Goal: Task Accomplishment & Management: Use online tool/utility

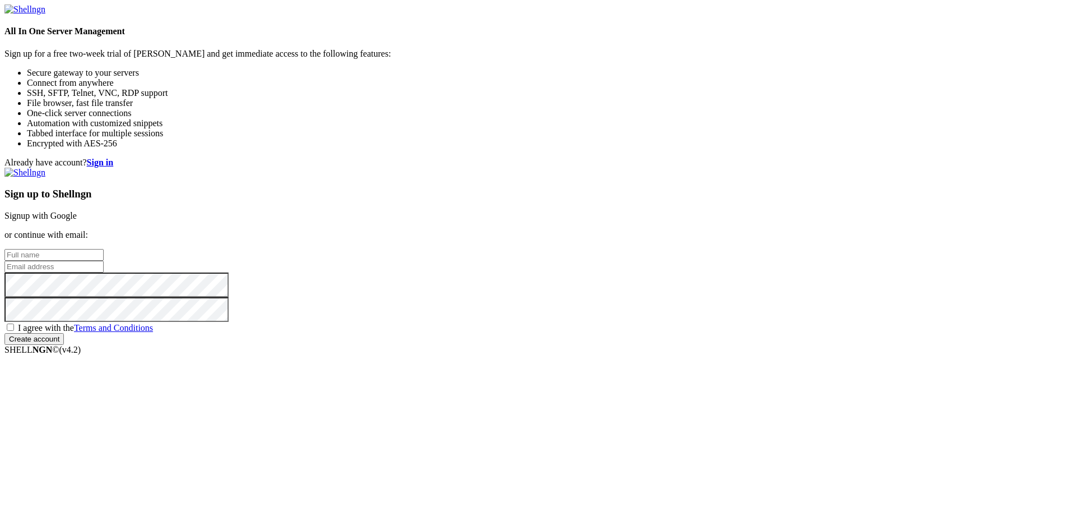
click at [77, 211] on link "Signup with Google" at bounding box center [40, 216] width 72 height 10
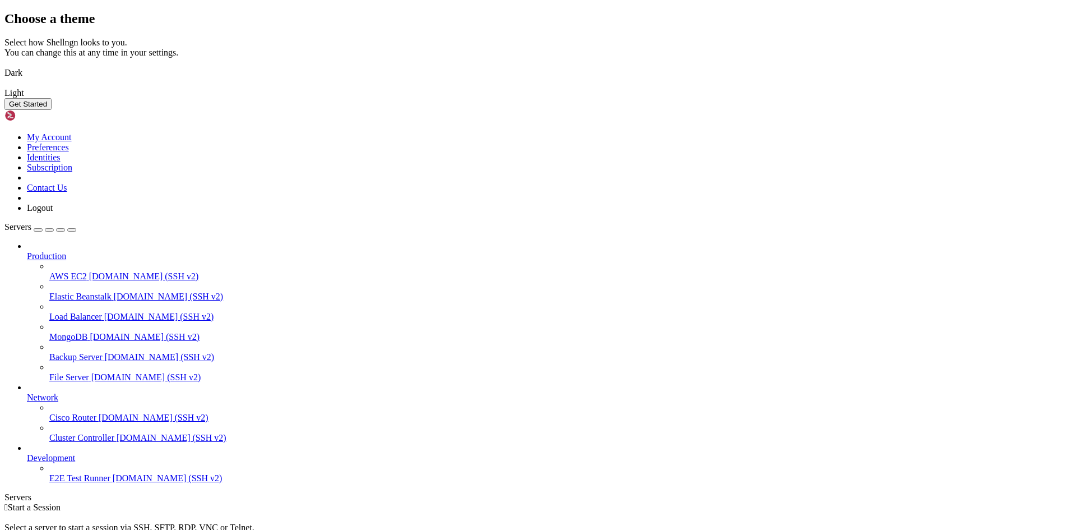
click at [4, 66] on img at bounding box center [4, 66] width 0 height 0
click at [52, 110] on button "Get Started" at bounding box center [27, 104] width 47 height 12
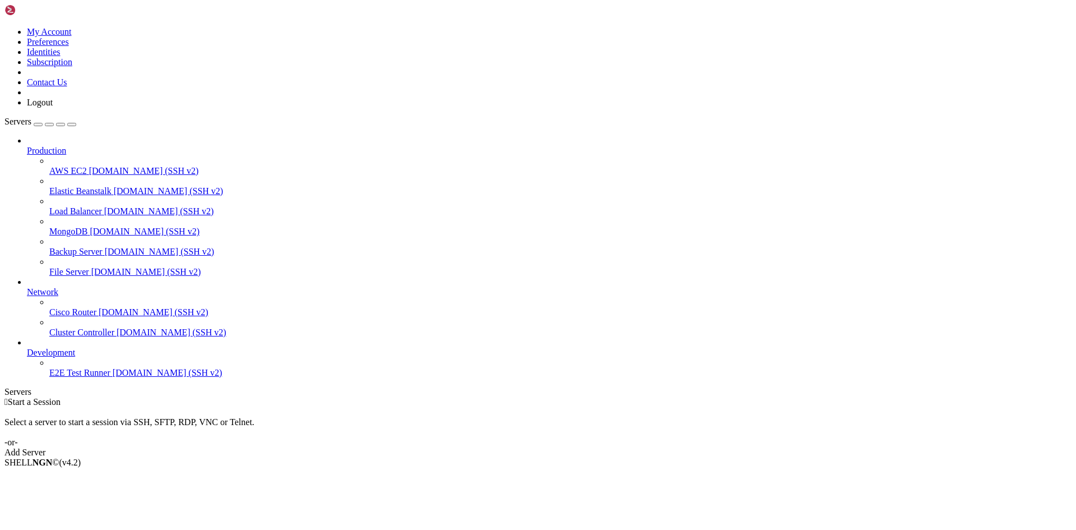
click at [622, 447] on div "Add Server" at bounding box center [537, 452] width 1067 height 10
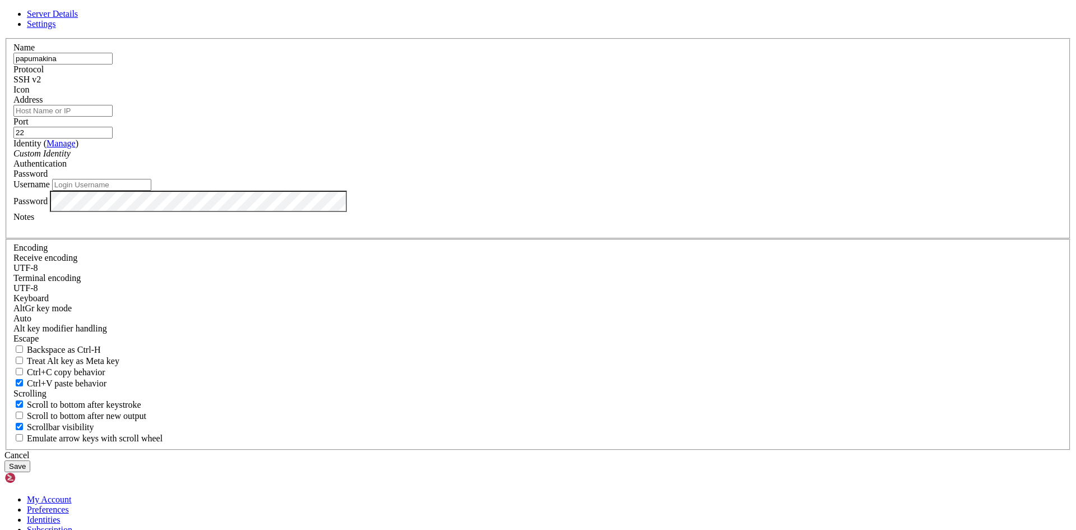
type input "papumakina"
click at [113, 117] on input "Address" at bounding box center [62, 111] width 99 height 12
click at [151, 191] on input "Username" at bounding box center [101, 185] width 99 height 12
type input "[PERSON_NAME]"
click at [113, 117] on input "Address" at bounding box center [62, 111] width 99 height 12
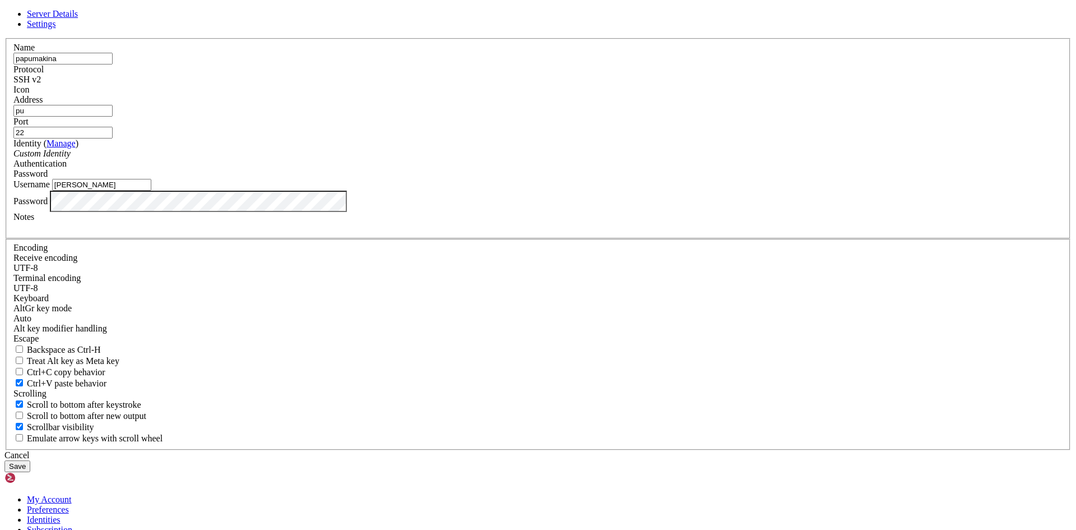
type input "p"
paste input "[TECHNICAL_ID]"
type input "[TECHNICAL_ID]"
click at [30, 460] on button "Save" at bounding box center [17, 466] width 26 height 12
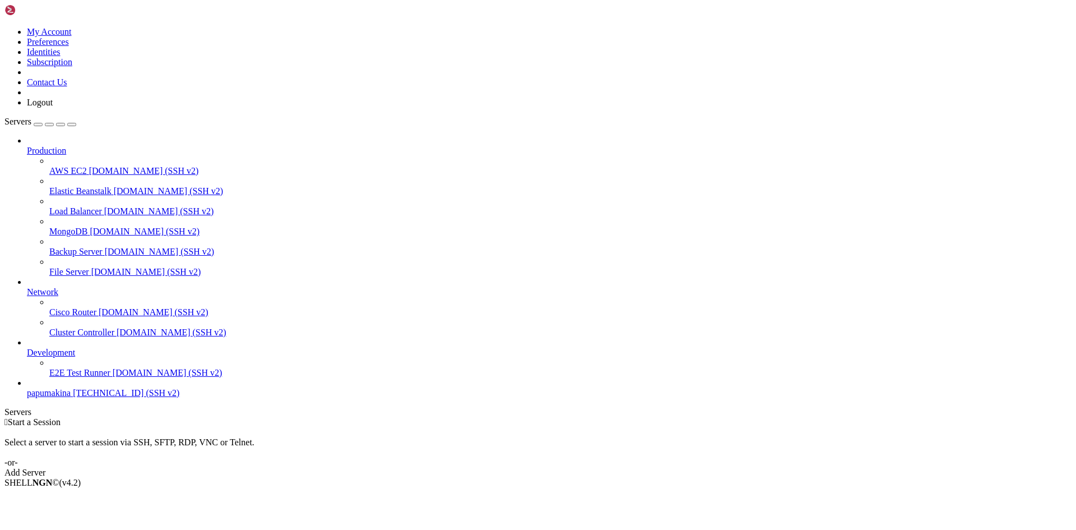
drag, startPoint x: 70, startPoint y: 423, endPoint x: 68, endPoint y: 429, distance: 7.1
click at [70, 397] on span "papumakina" at bounding box center [49, 393] width 44 height 10
click at [63, 398] on link "papumakina [TECHNICAL_ID] (SSH v2)" at bounding box center [549, 393] width 1045 height 10
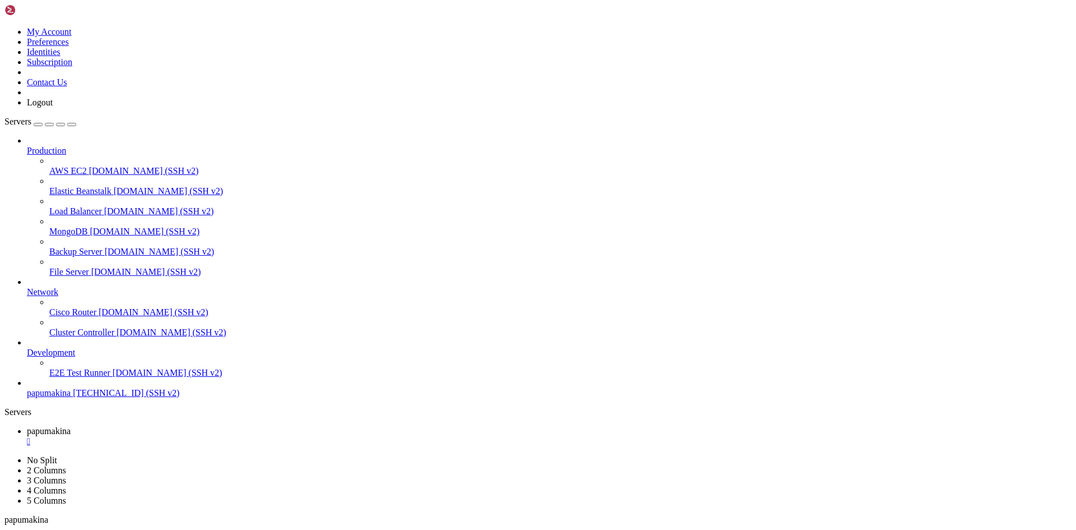
scroll to position [2097, 0]
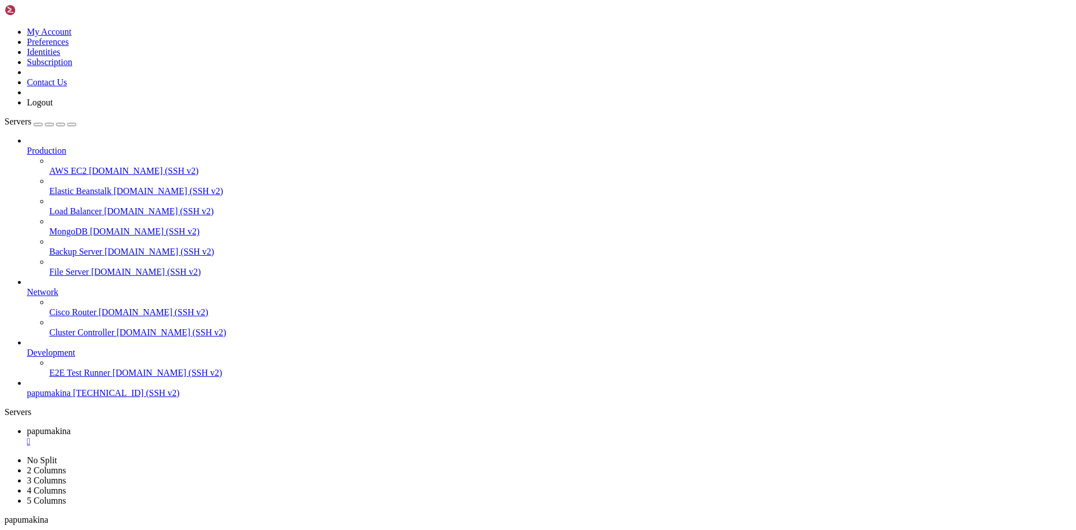
scroll to position [4775, 0]
